Goal: Task Accomplishment & Management: Use online tool/utility

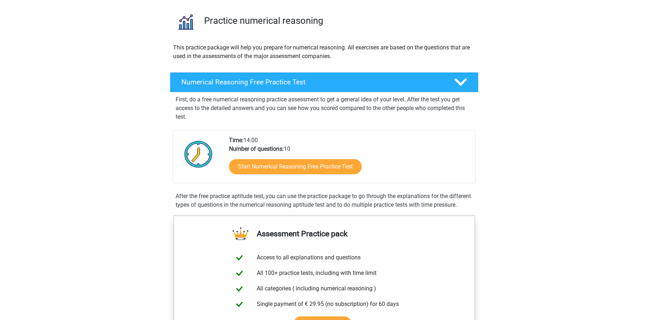
scroll to position [70, 0]
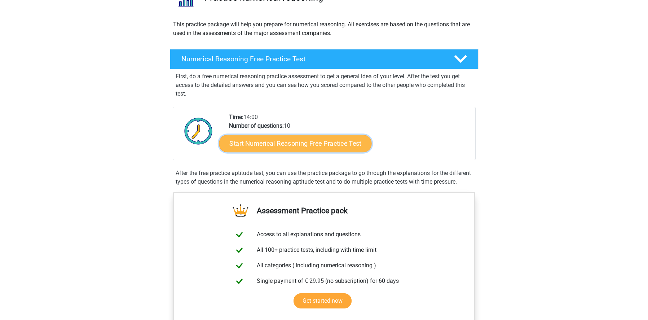
click at [290, 141] on link "Start Numerical Reasoning Free Practice Test" at bounding box center [295, 143] width 153 height 17
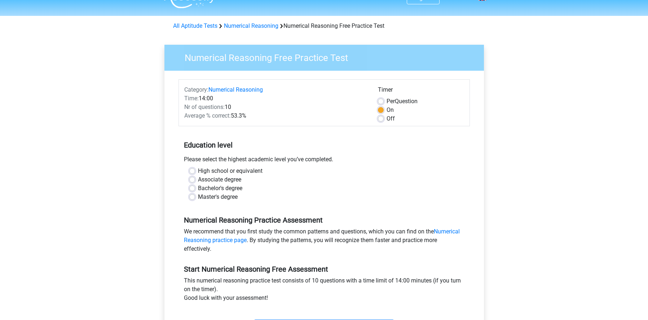
scroll to position [18, 0]
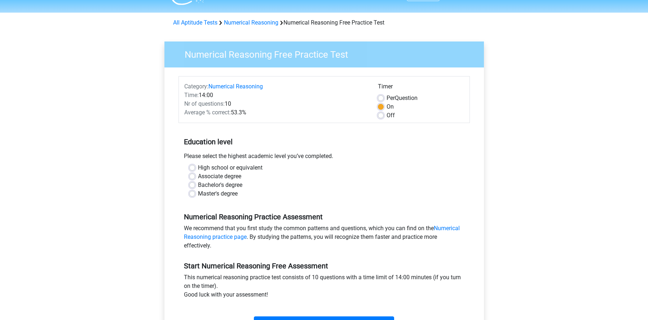
click at [211, 196] on label "Master's degree" at bounding box center [218, 193] width 40 height 9
click at [195, 196] on input "Master's degree" at bounding box center [192, 192] width 6 height 7
radio input "true"
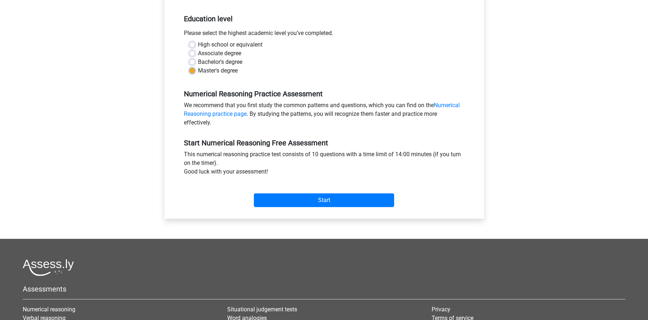
scroll to position [168, 0]
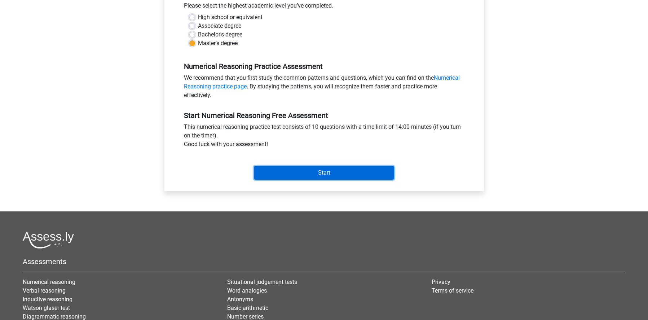
click at [310, 168] on input "Start" at bounding box center [324, 173] width 140 height 14
